Goal: Transaction & Acquisition: Purchase product/service

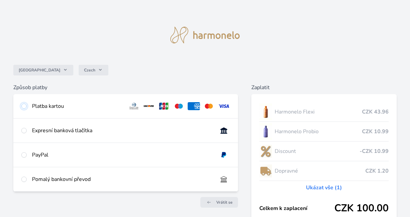
click at [24, 108] on input "radio" at bounding box center [23, 105] width 5 height 5
radio input "true"
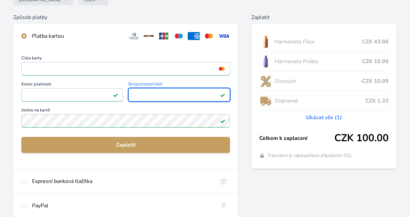
scroll to position [146, 0]
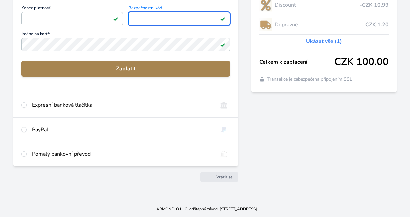
click at [130, 69] on span "Zaplatit" at bounding box center [126, 69] width 198 height 8
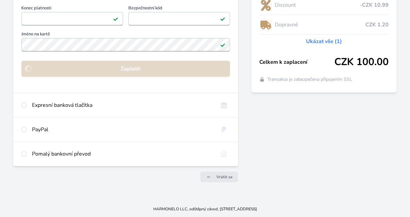
scroll to position [73, 0]
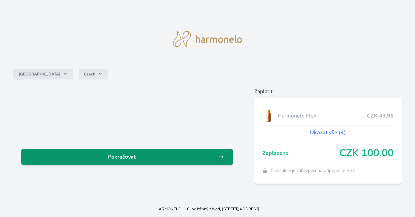
click at [129, 158] on span "Pokračovat" at bounding box center [122, 157] width 190 height 8
